Goal: Transaction & Acquisition: Purchase product/service

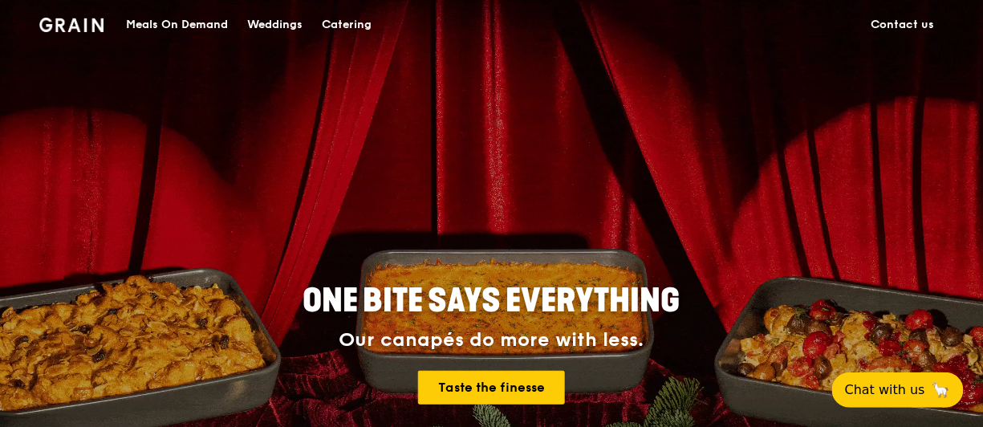
click at [351, 26] on div "Catering" at bounding box center [347, 25] width 50 height 48
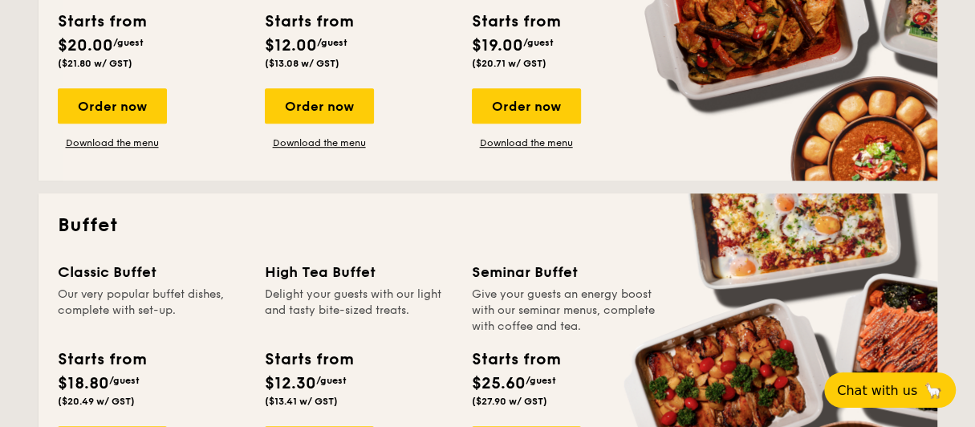
scroll to position [749, 0]
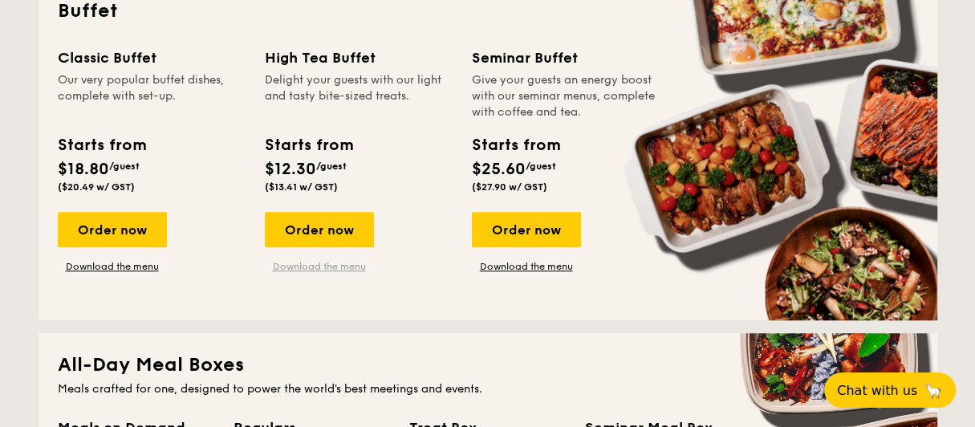
click at [347, 266] on link "Download the menu" at bounding box center [319, 266] width 109 height 13
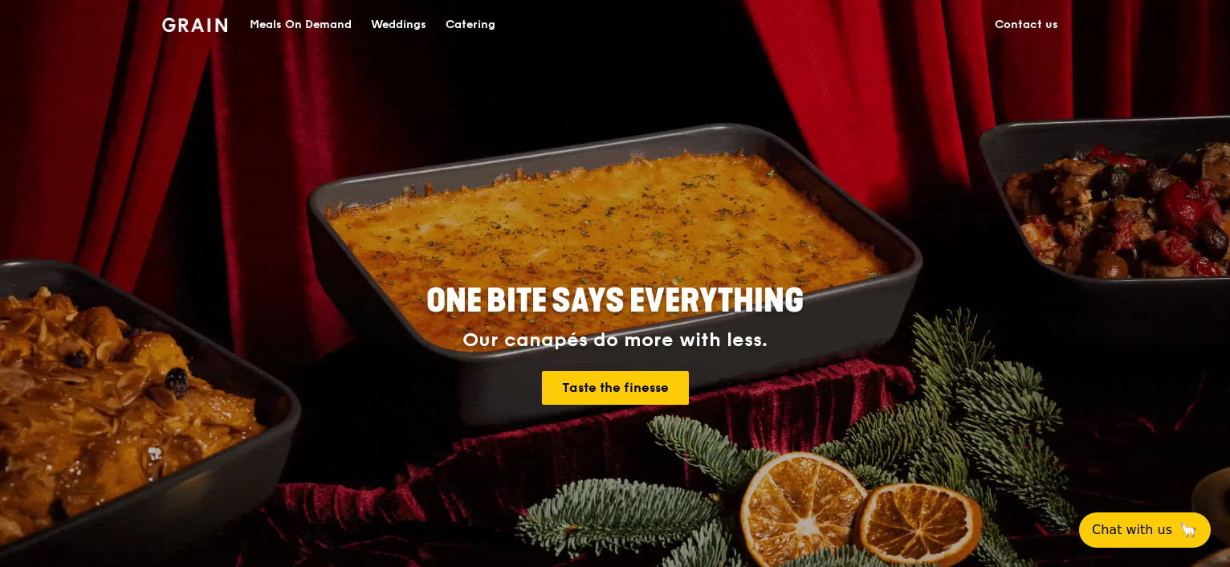
click at [1031, 20] on link "Contact us" at bounding box center [1026, 25] width 83 height 48
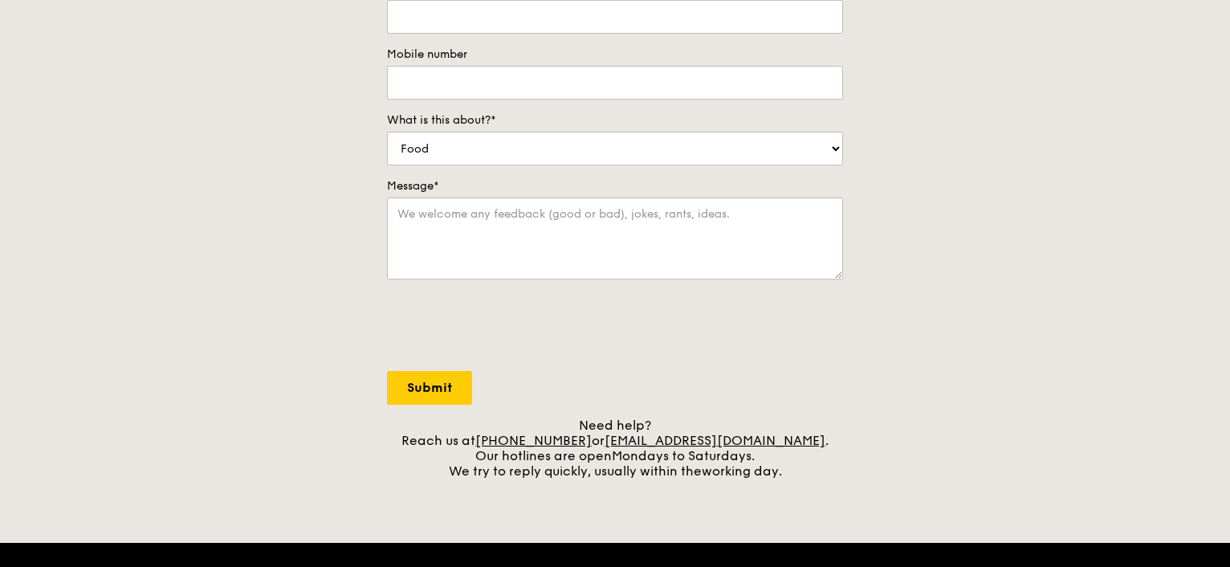
scroll to position [642, 0]
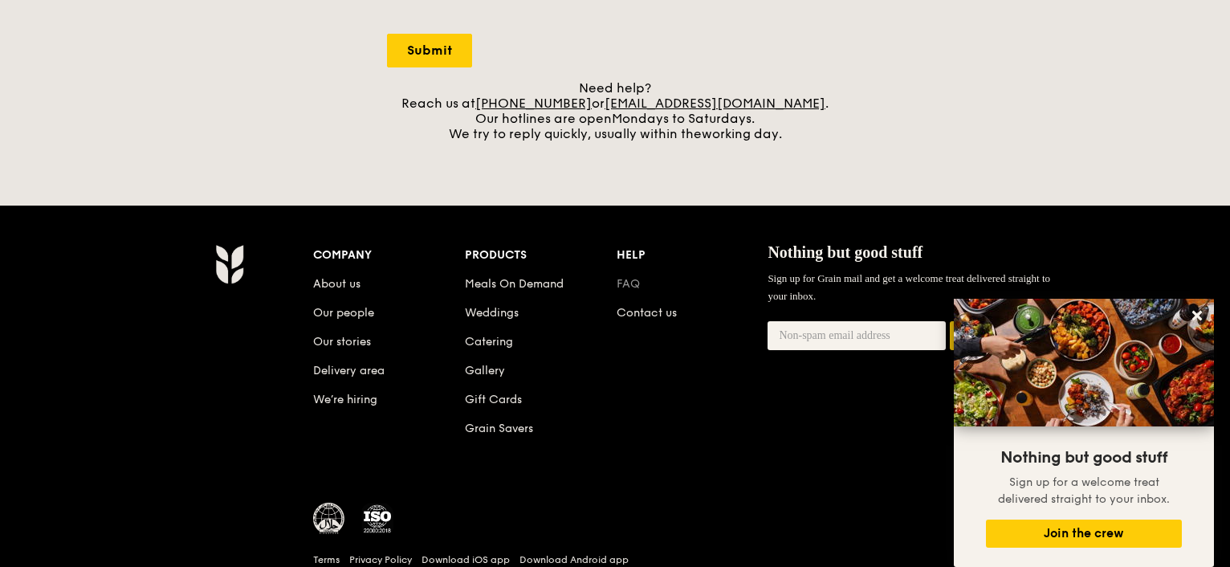
click at [620, 279] on link "FAQ" at bounding box center [627, 284] width 23 height 14
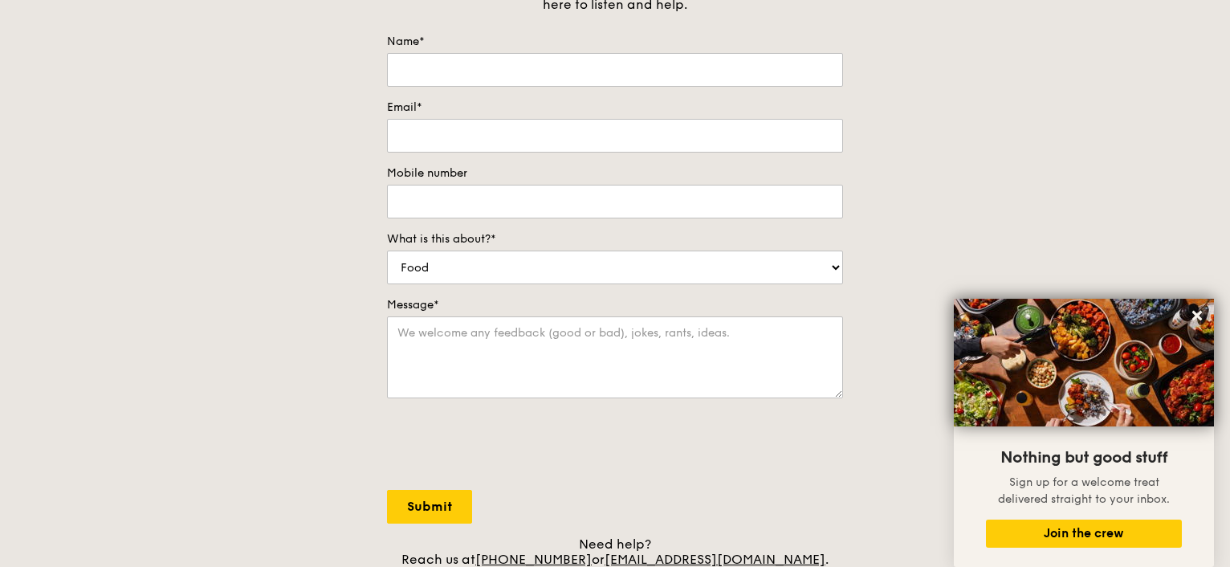
scroll to position [0, 0]
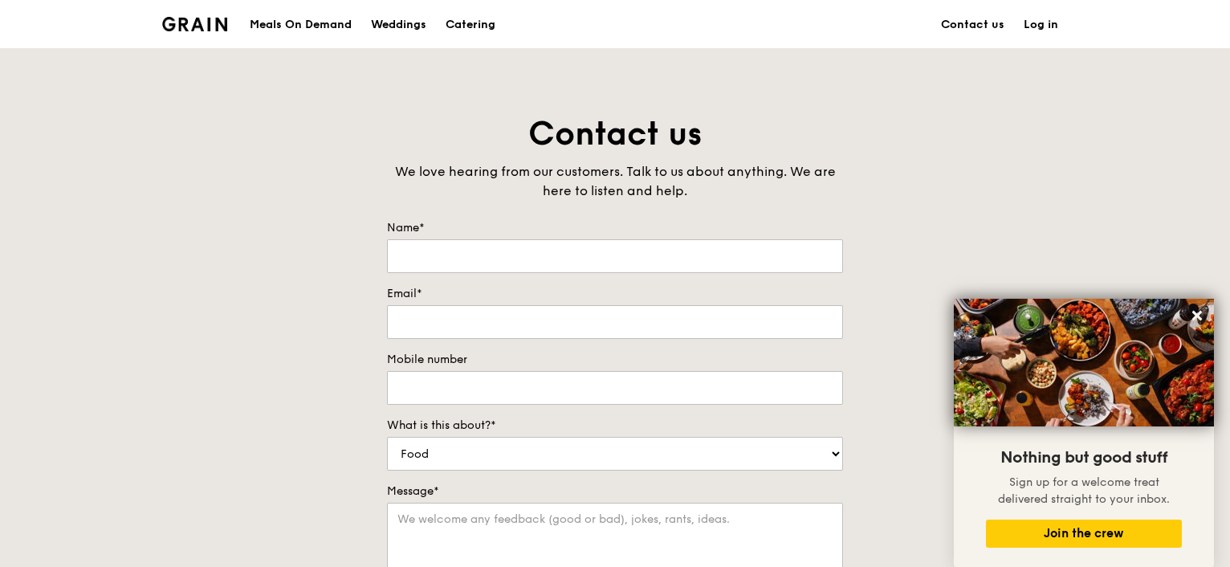
click at [302, 21] on div "Meals On Demand" at bounding box center [301, 25] width 102 height 48
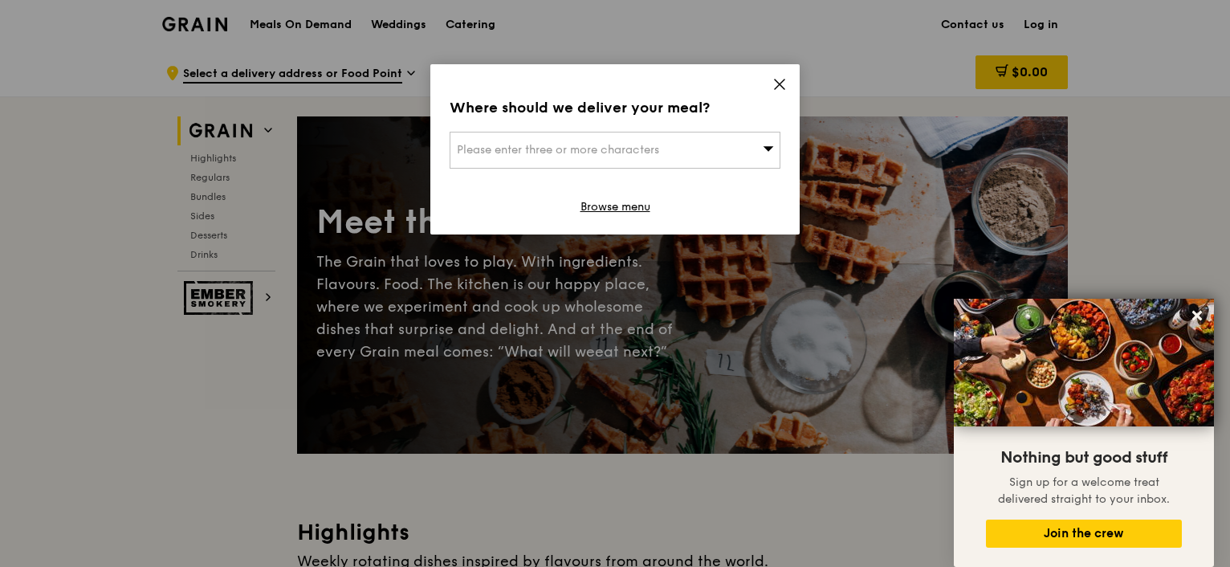
click at [780, 81] on icon at bounding box center [779, 84] width 14 height 14
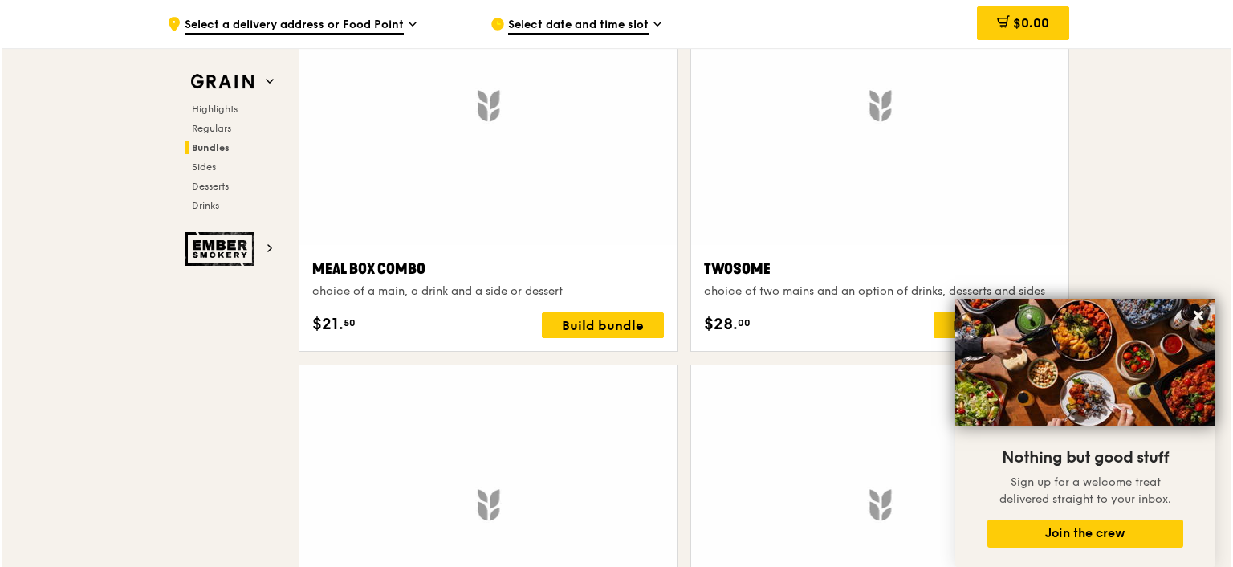
scroll to position [2569, 0]
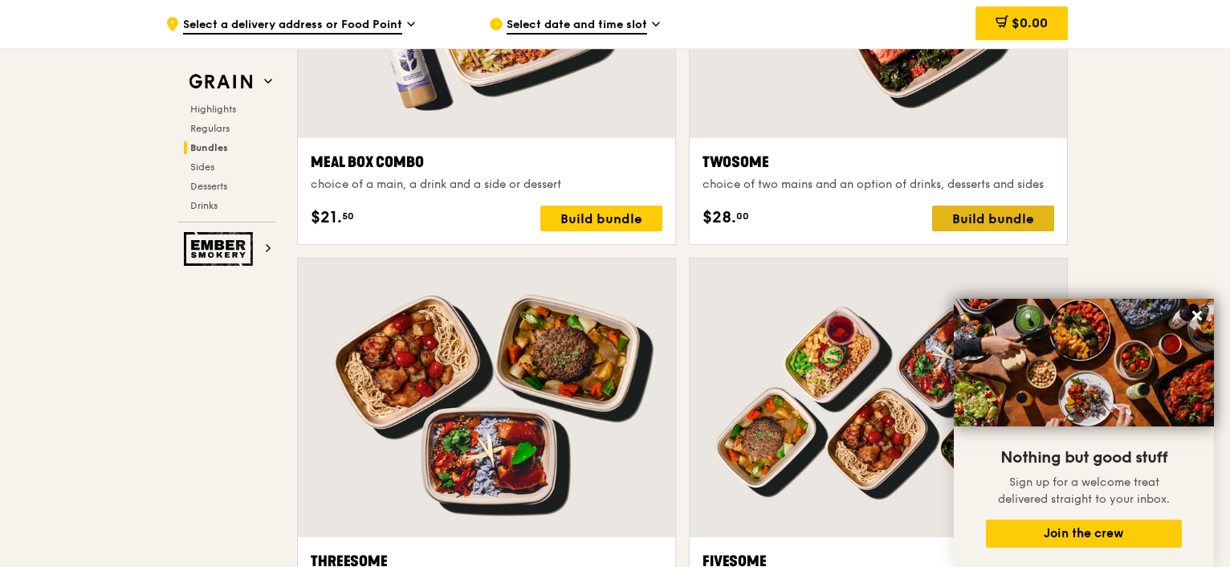
click at [942, 218] on div "Build bundle" at bounding box center [993, 218] width 122 height 26
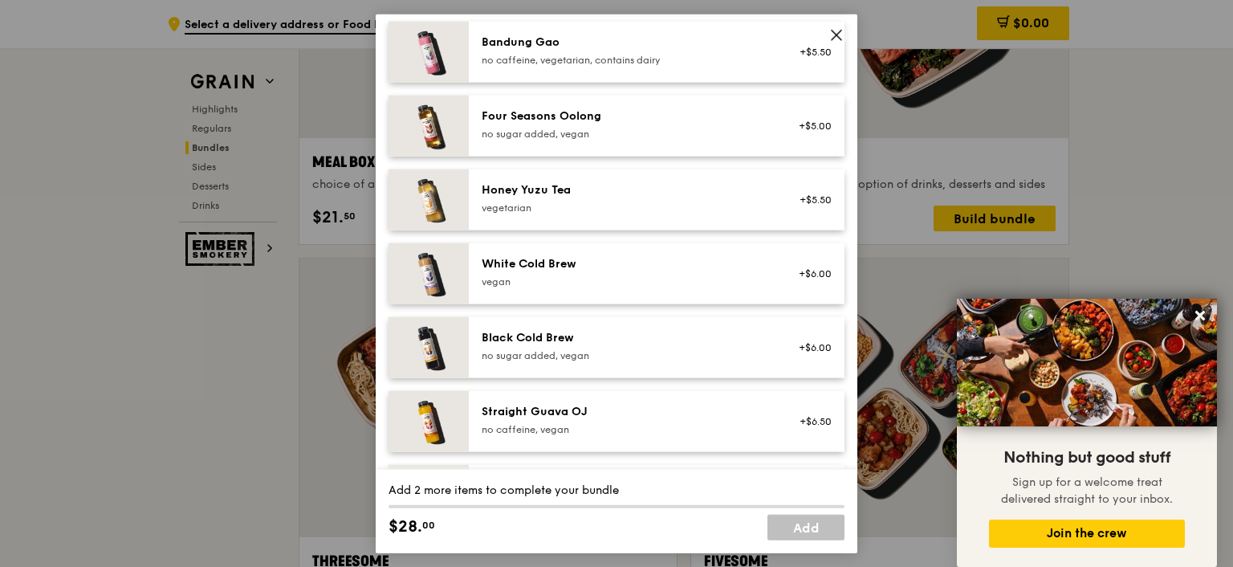
scroll to position [1941, 0]
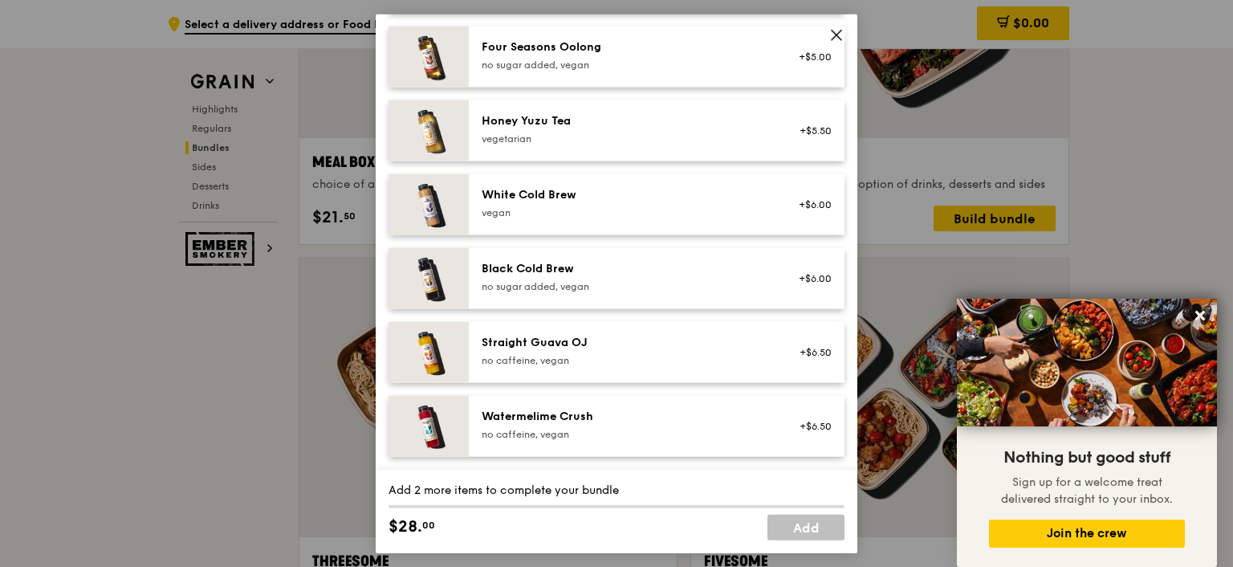
click at [836, 29] on icon at bounding box center [836, 35] width 14 height 14
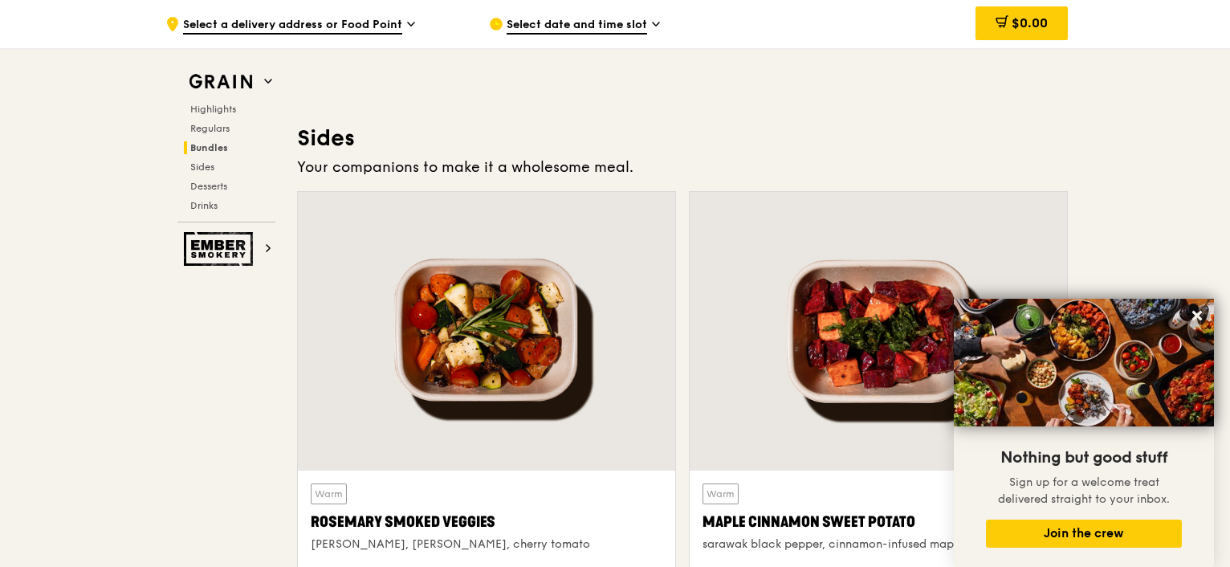
scroll to position [3532, 0]
